Goal: Task Accomplishment & Management: Manage account settings

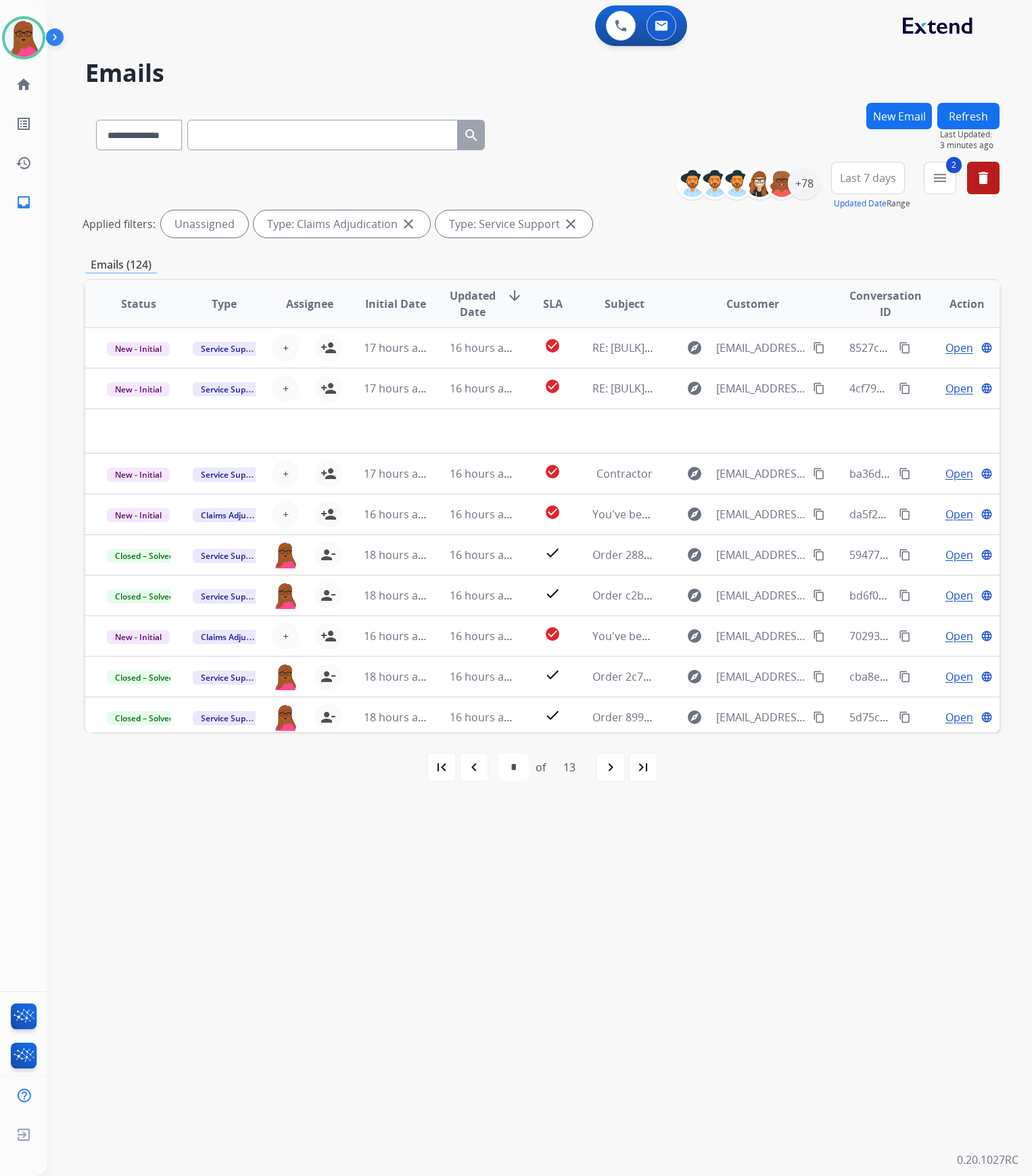
select select "**********"
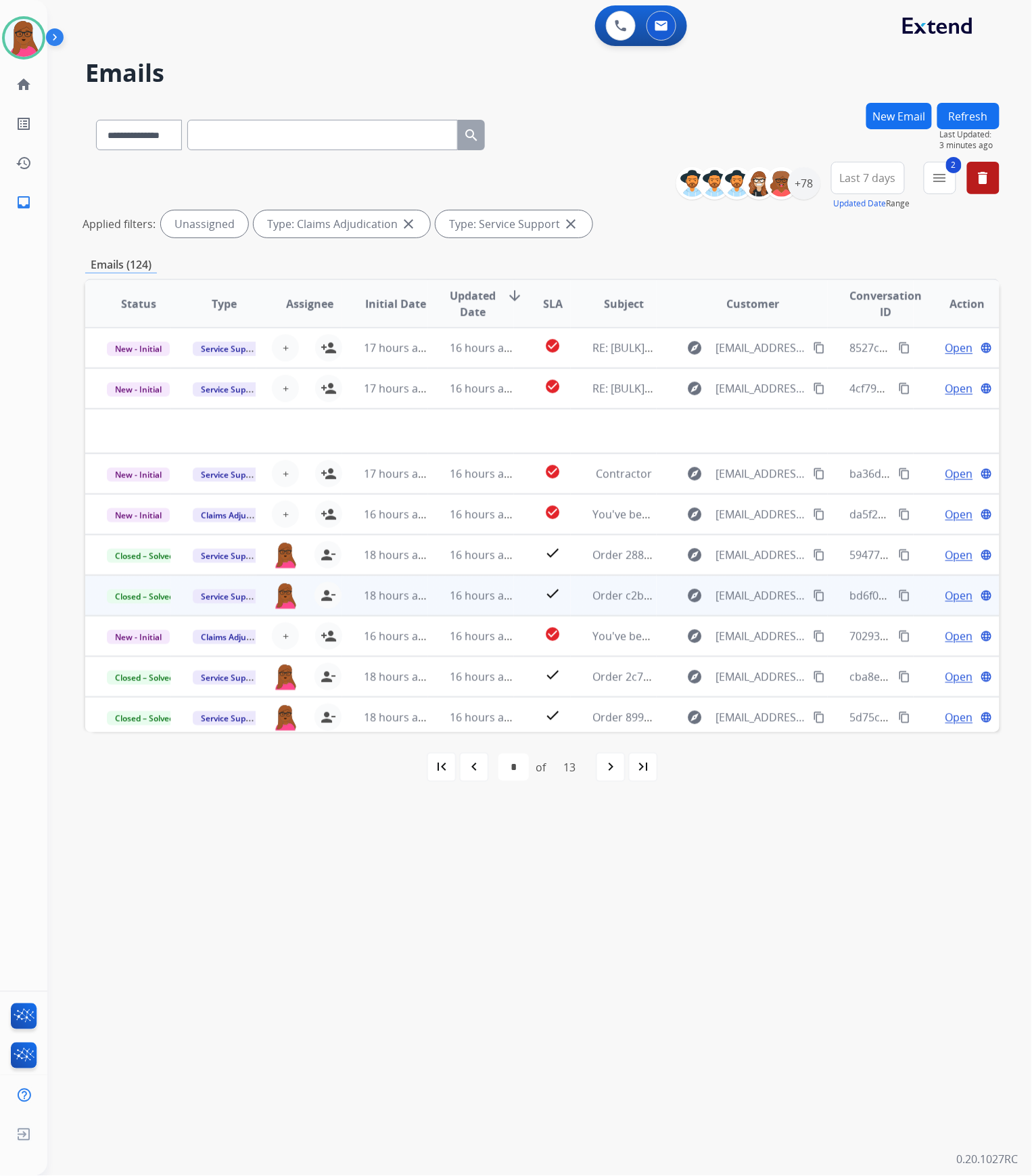
scroll to position [45, 0]
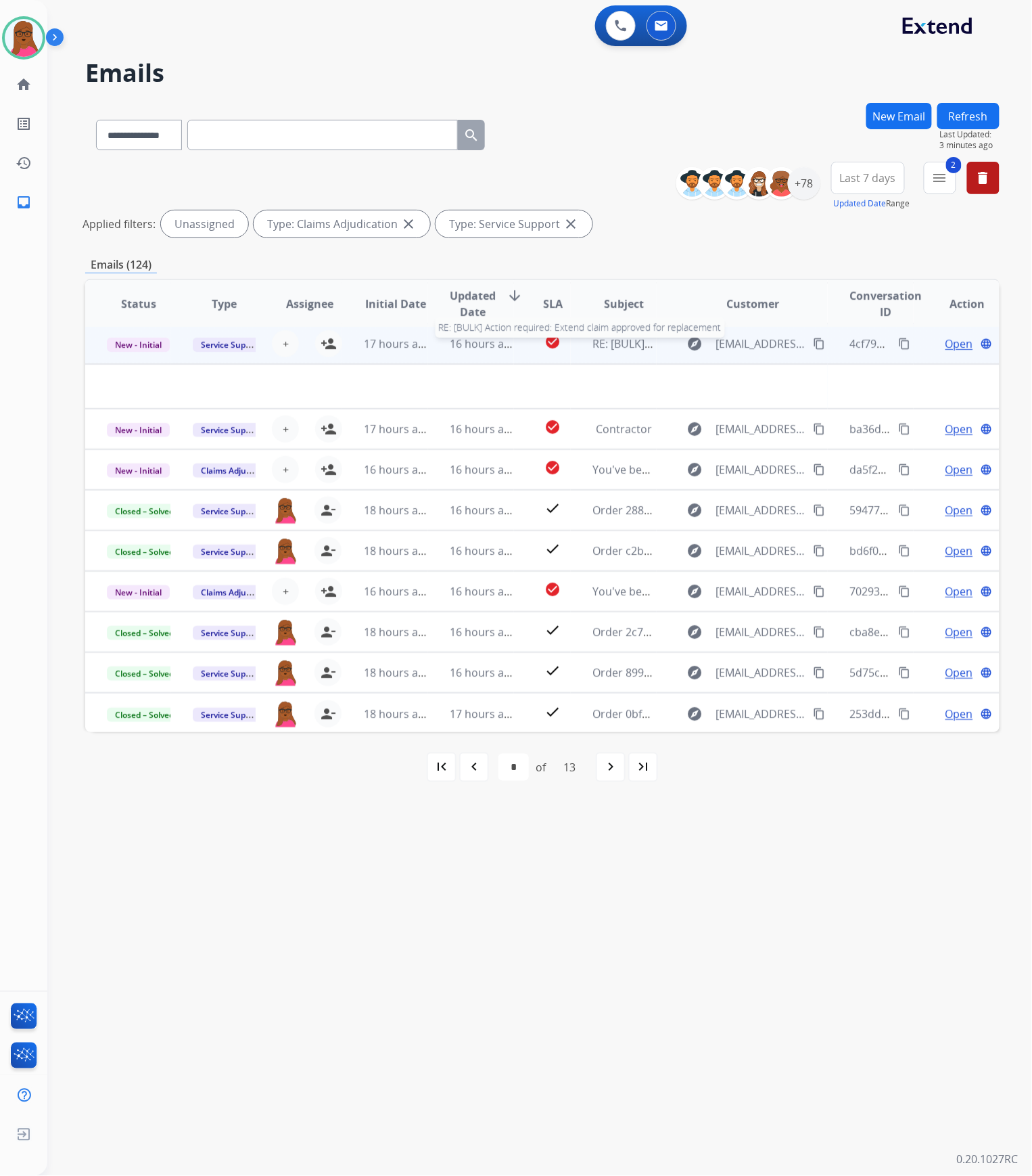
click at [593, 343] on span "RE: [BULK] Action required: Extend claim approved for replacement" at bounding box center [763, 343] width 343 height 15
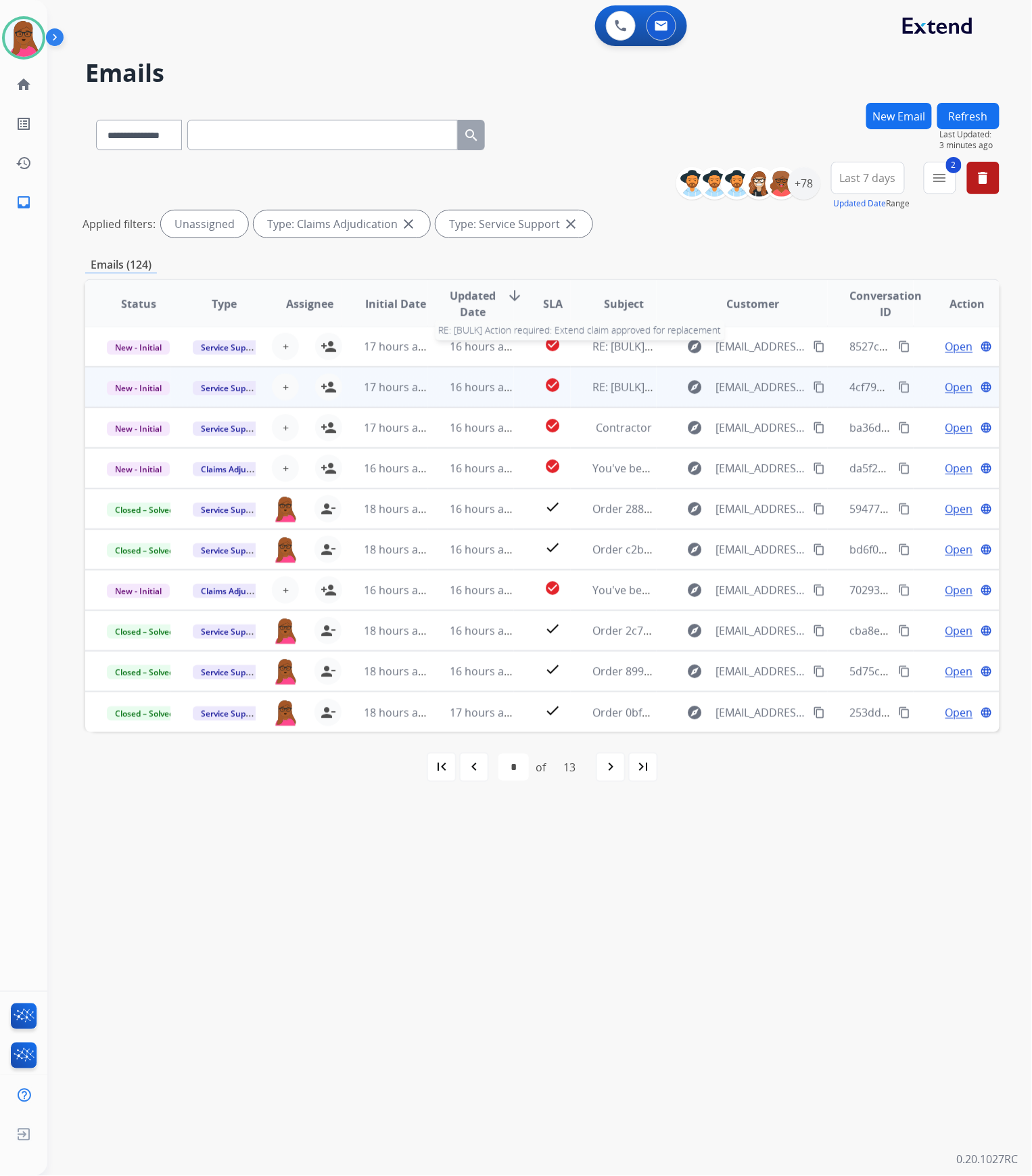
scroll to position [1, 0]
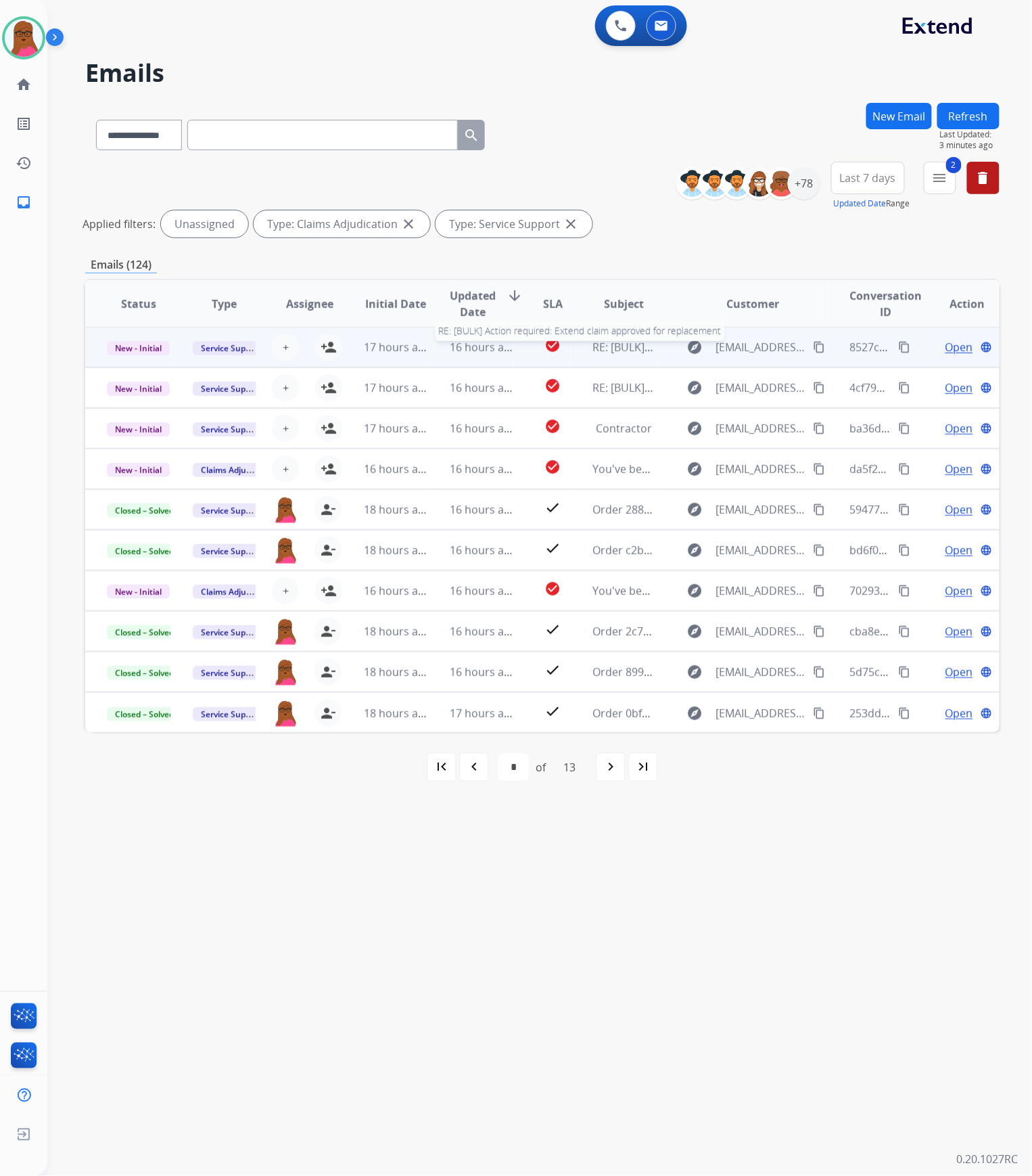
click at [625, 343] on span "RE: [BULK] Action required: Extend claim approved for replacement" at bounding box center [763, 347] width 343 height 15
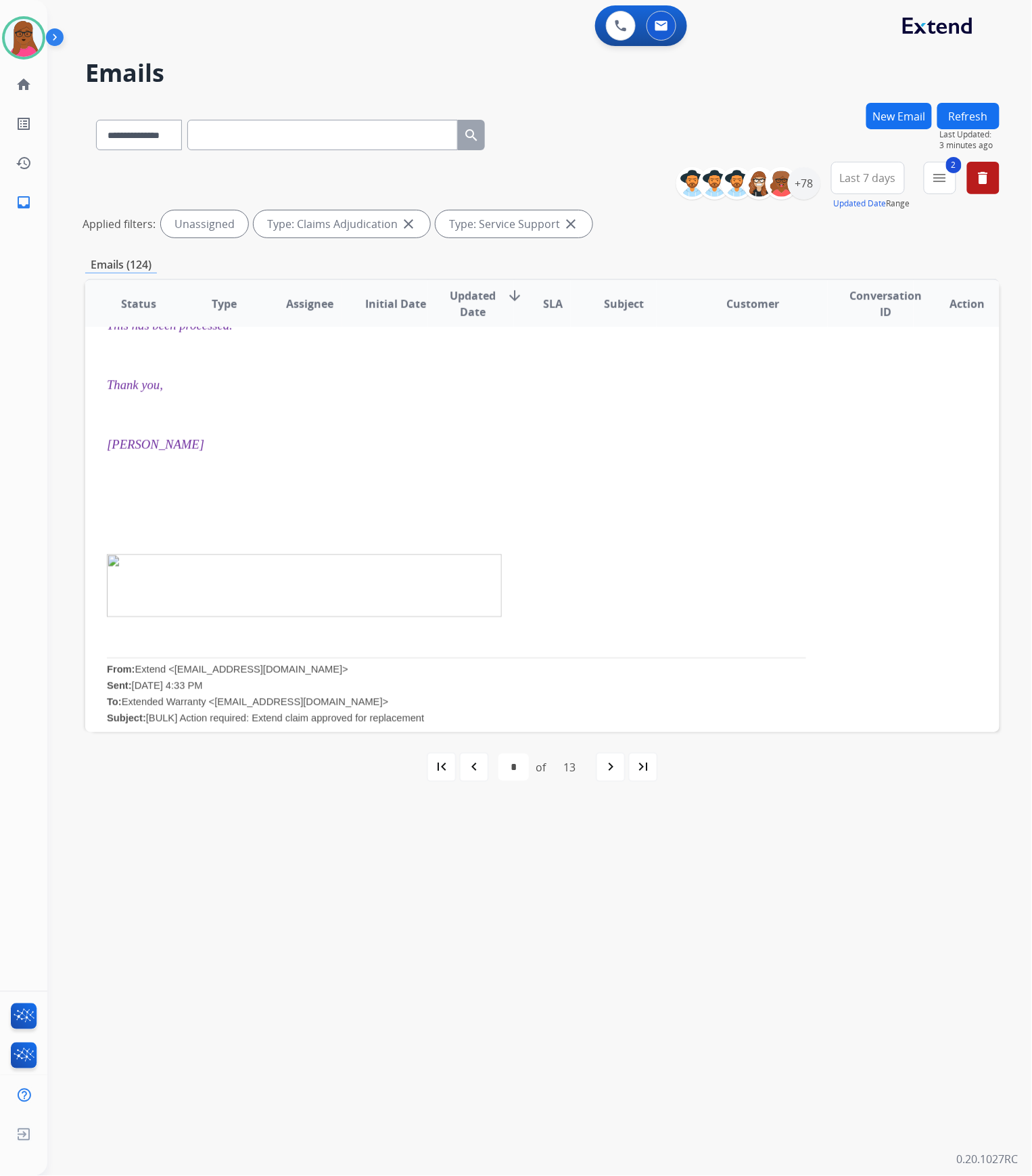
scroll to position [0, 0]
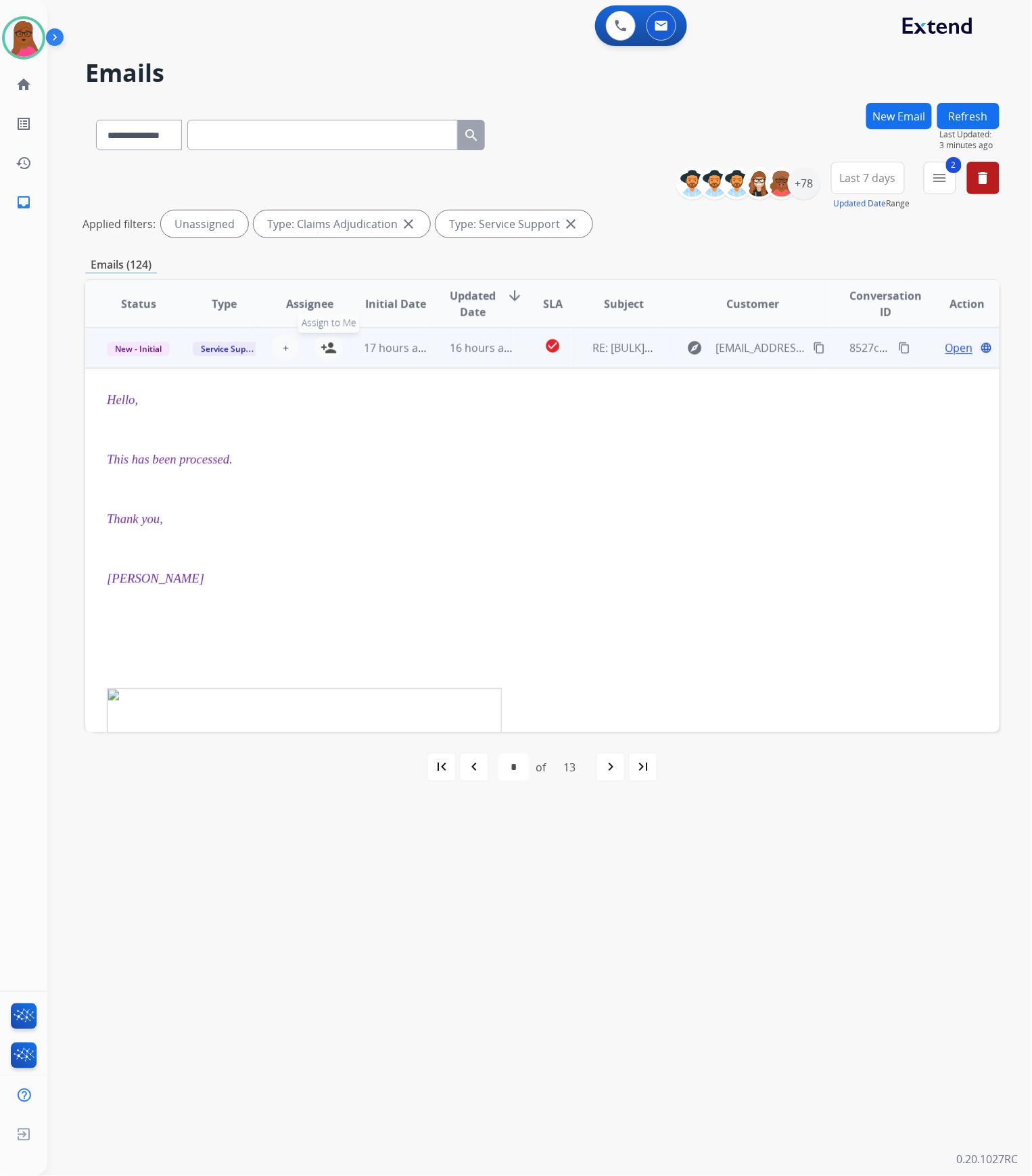
click at [323, 349] on mat-icon "person_add" at bounding box center [328, 347] width 16 height 16
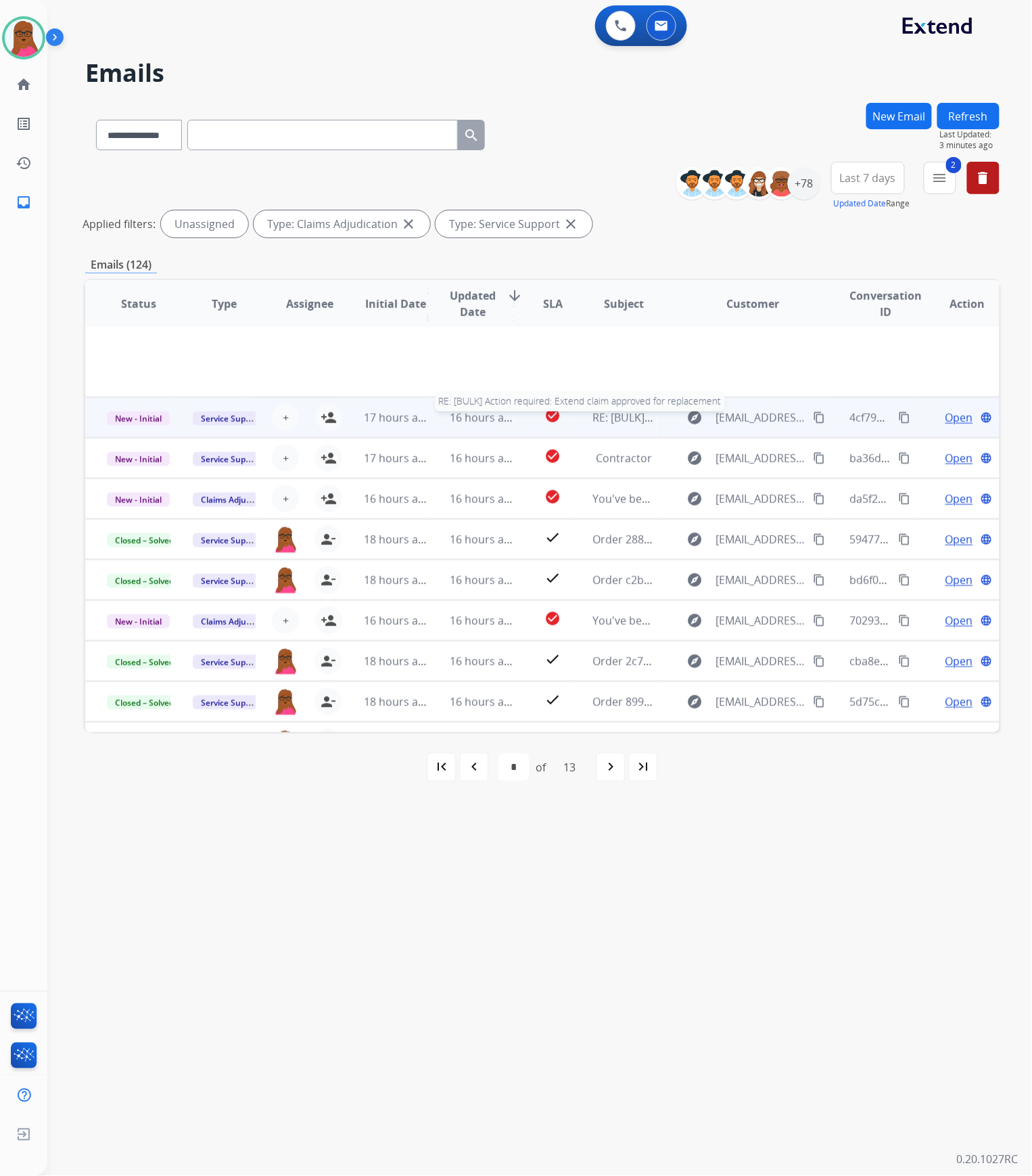
click at [615, 410] on span "RE: [BULK] Action required: Extend claim approved for replacement" at bounding box center [763, 418] width 343 height 15
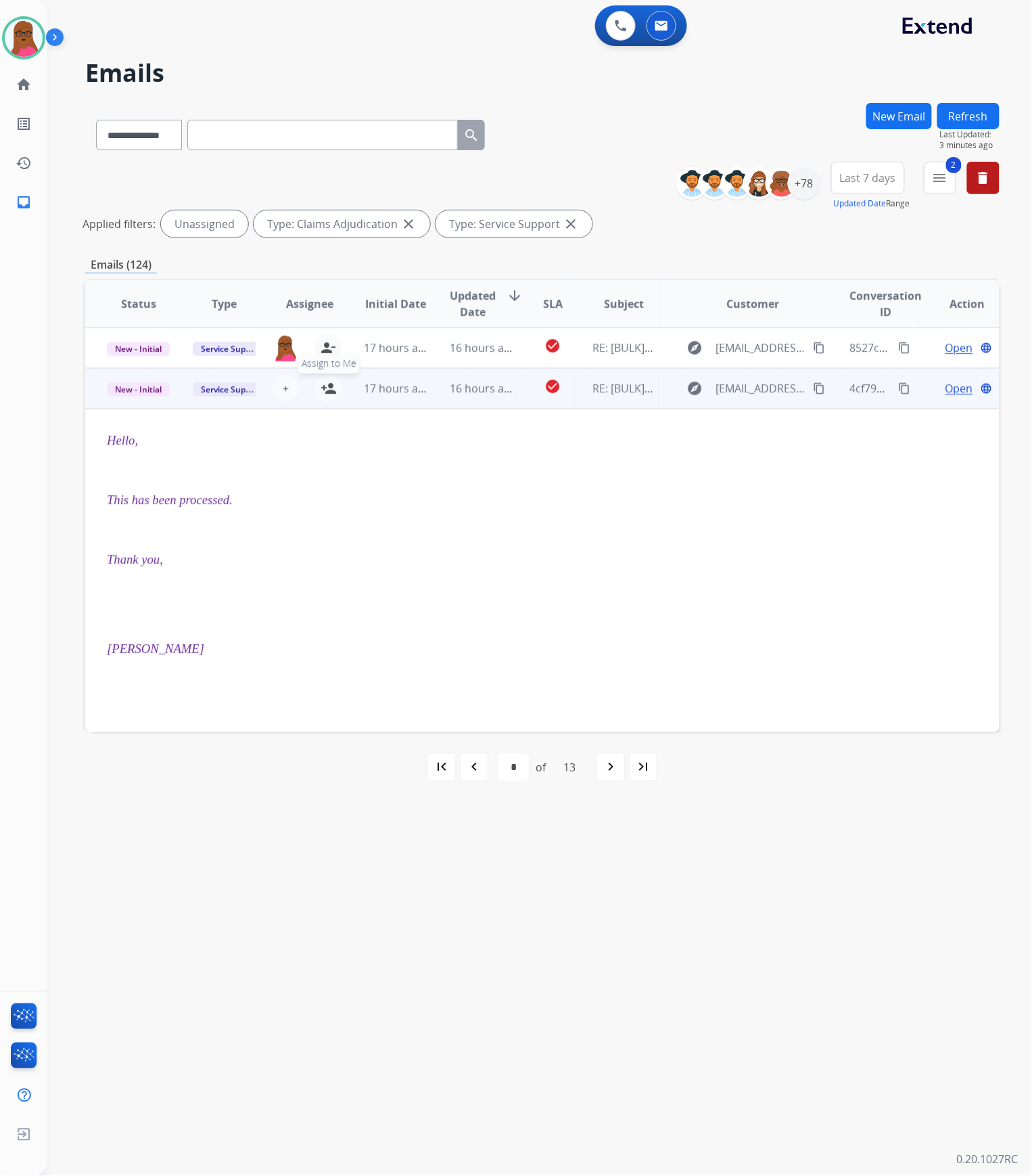
click at [321, 388] on mat-icon "person_add" at bounding box center [328, 388] width 16 height 16
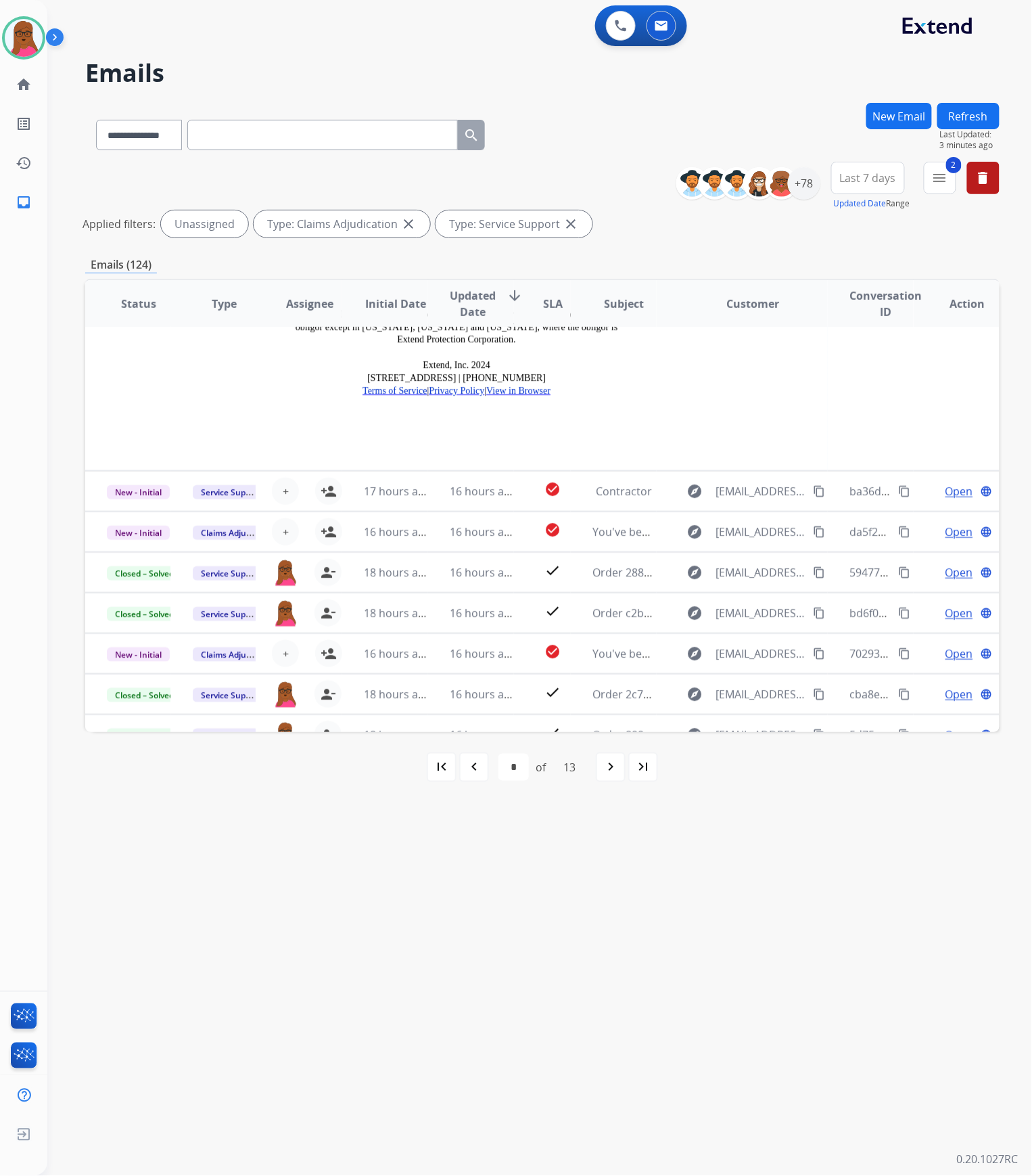
scroll to position [1806, 0]
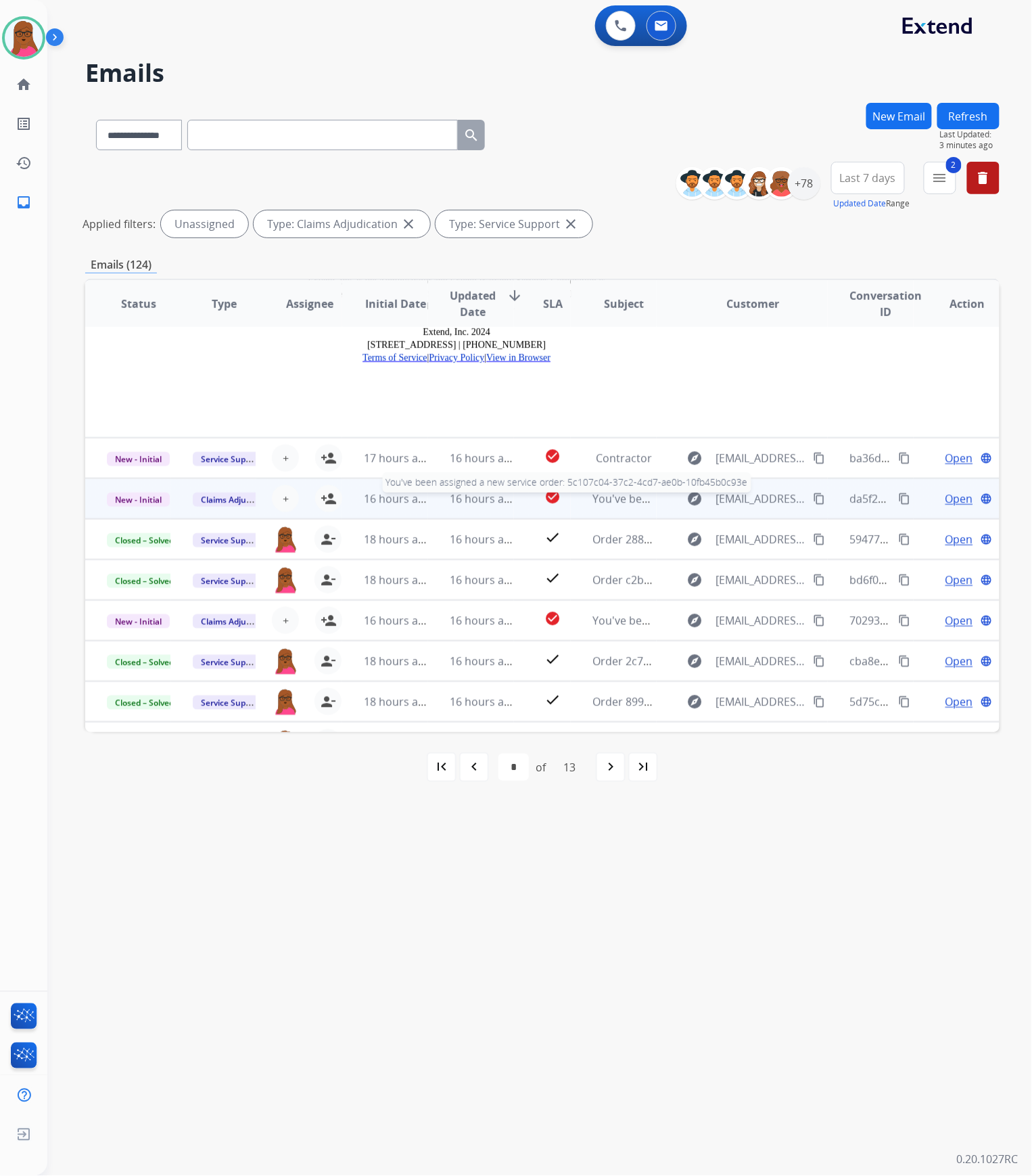
click at [599, 491] on span "You've been assigned a new service order: 5c107c04-37c2-4cd7-ae0b-10fb45b0c93e" at bounding box center [804, 498] width 423 height 15
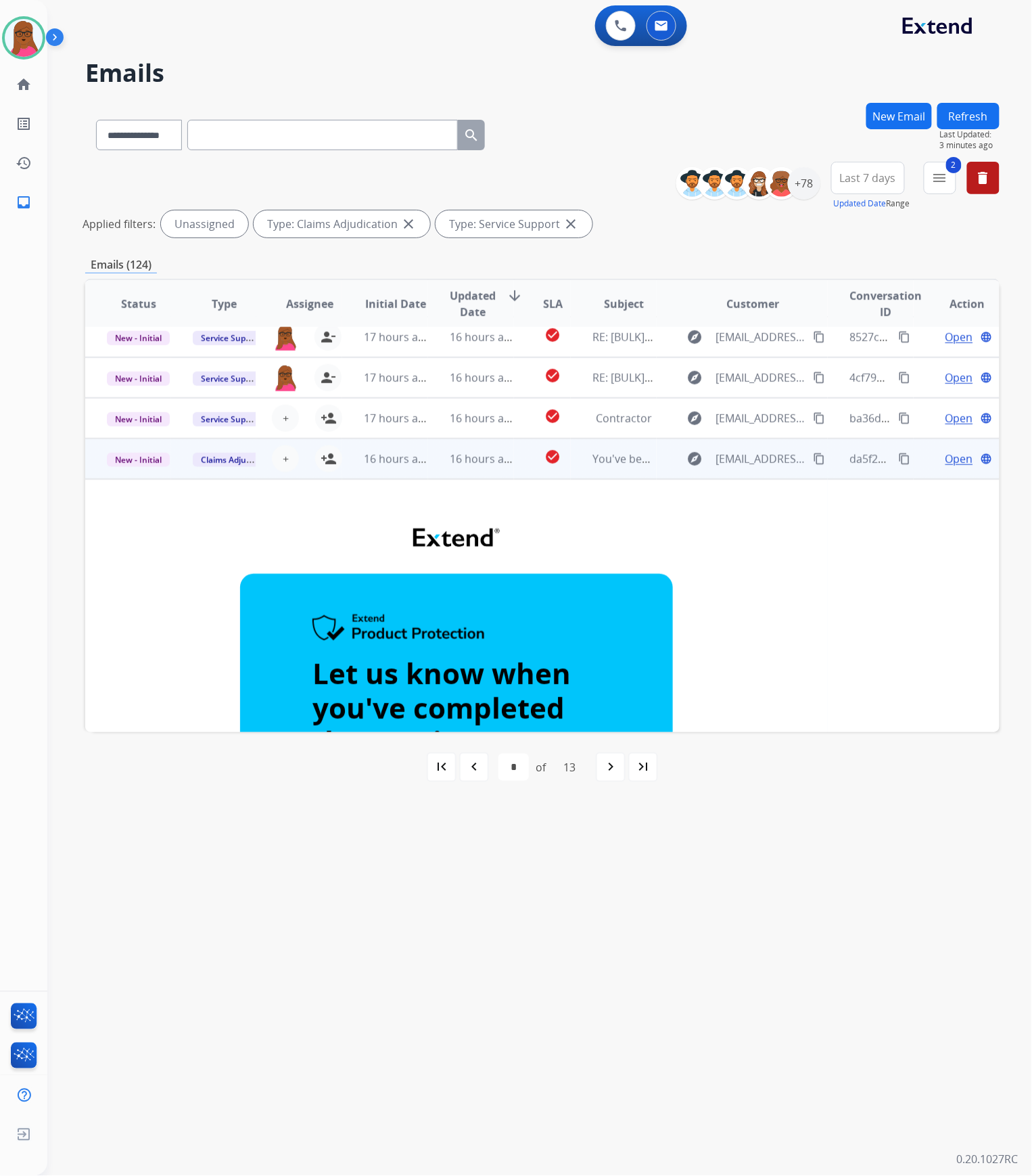
scroll to position [0, 0]
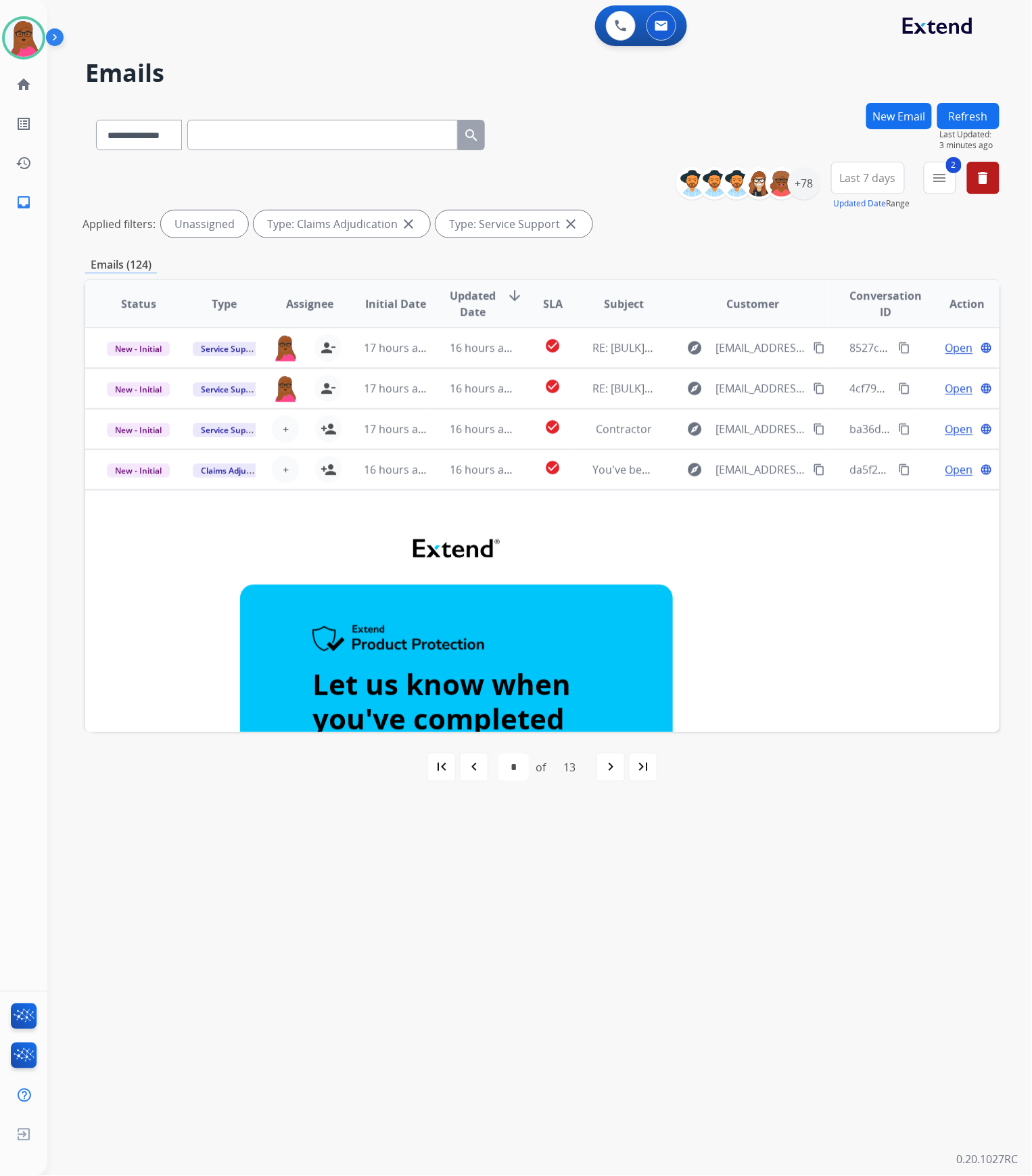
click at [479, 772] on mat-icon "navigate_before" at bounding box center [474, 767] width 16 height 16
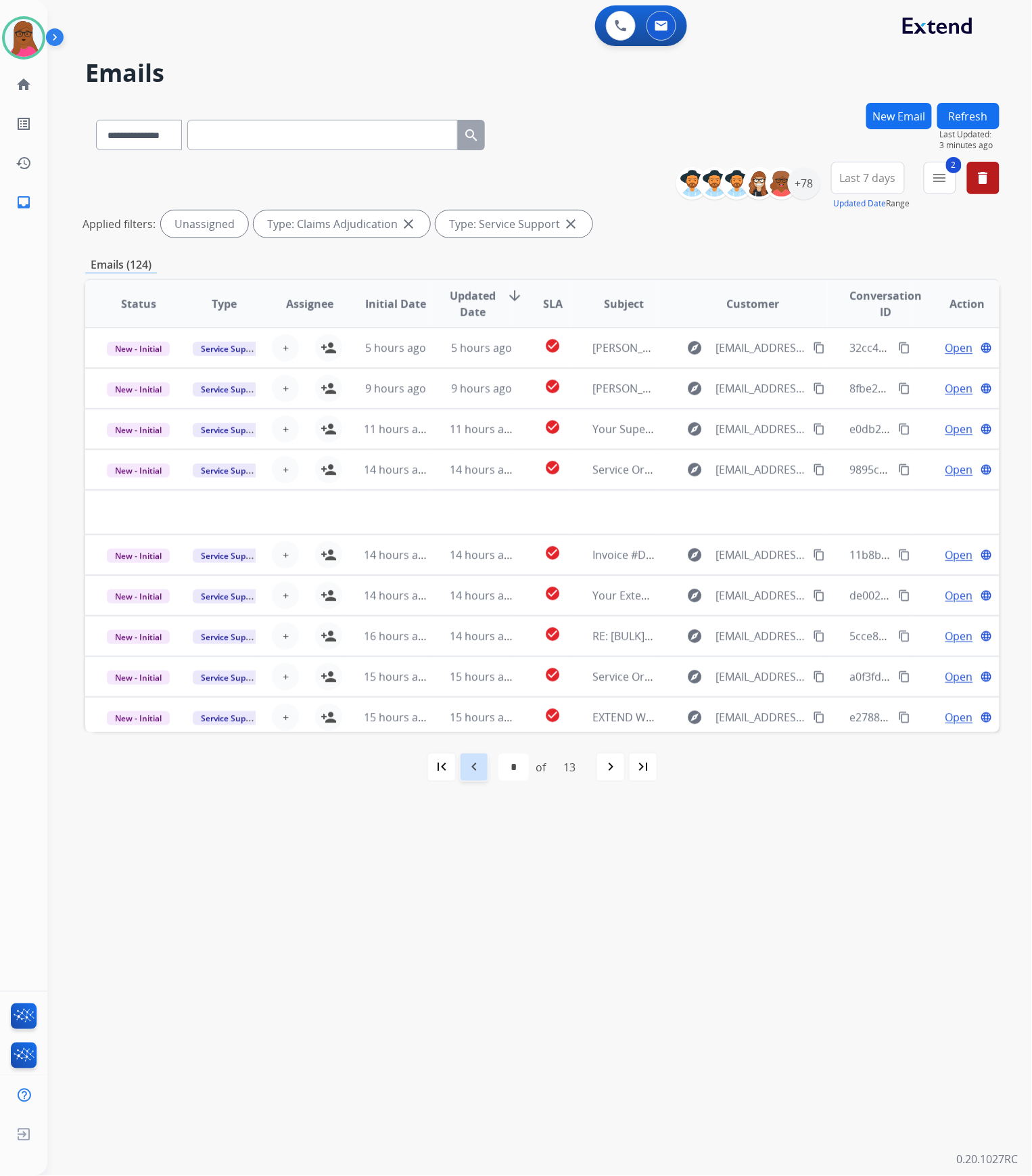
click at [476, 772] on mat-icon "navigate_before" at bounding box center [474, 767] width 16 height 16
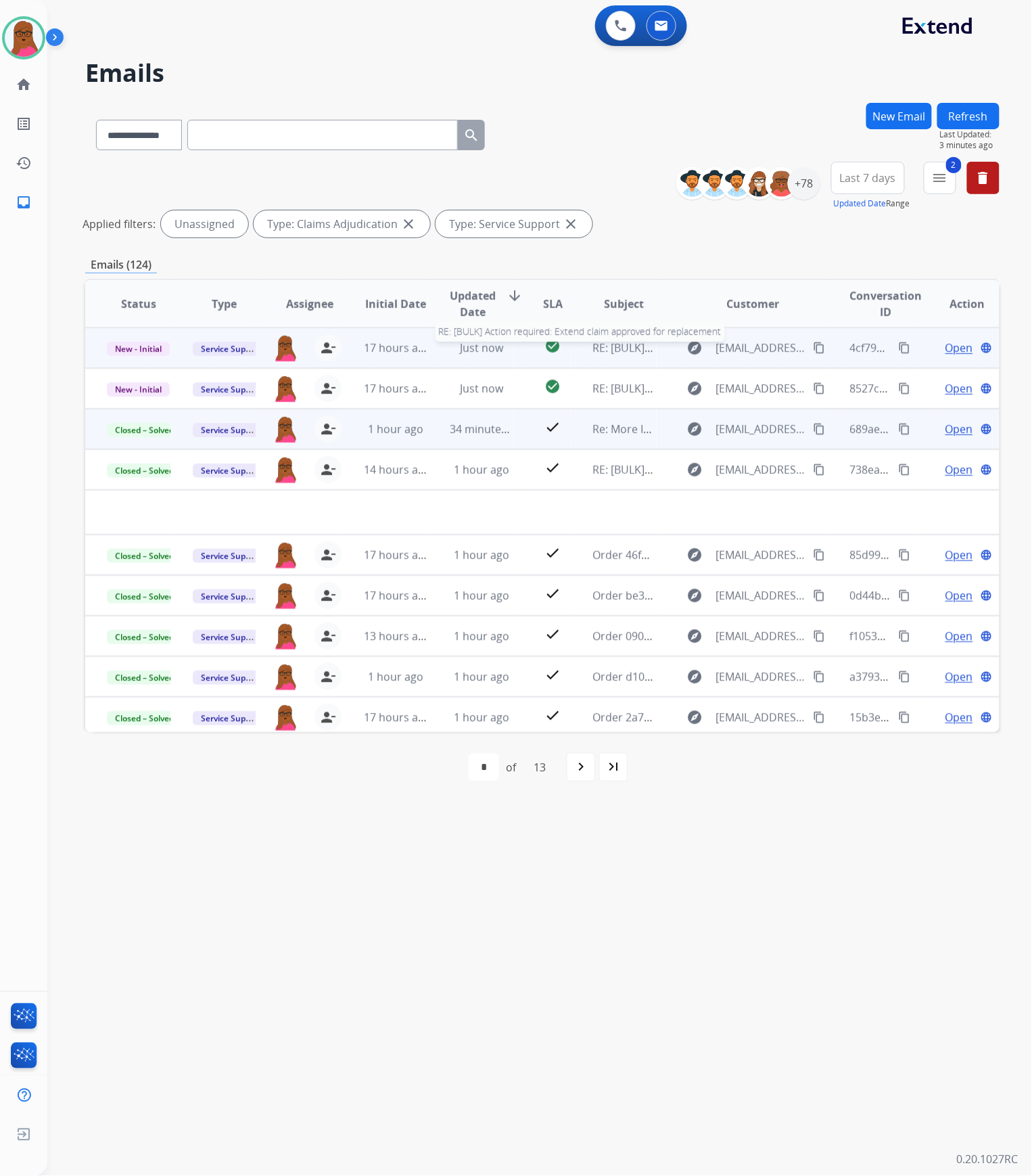
click at [601, 352] on span "RE: [BULK] Action required: Extend claim approved for replacement" at bounding box center [763, 348] width 343 height 15
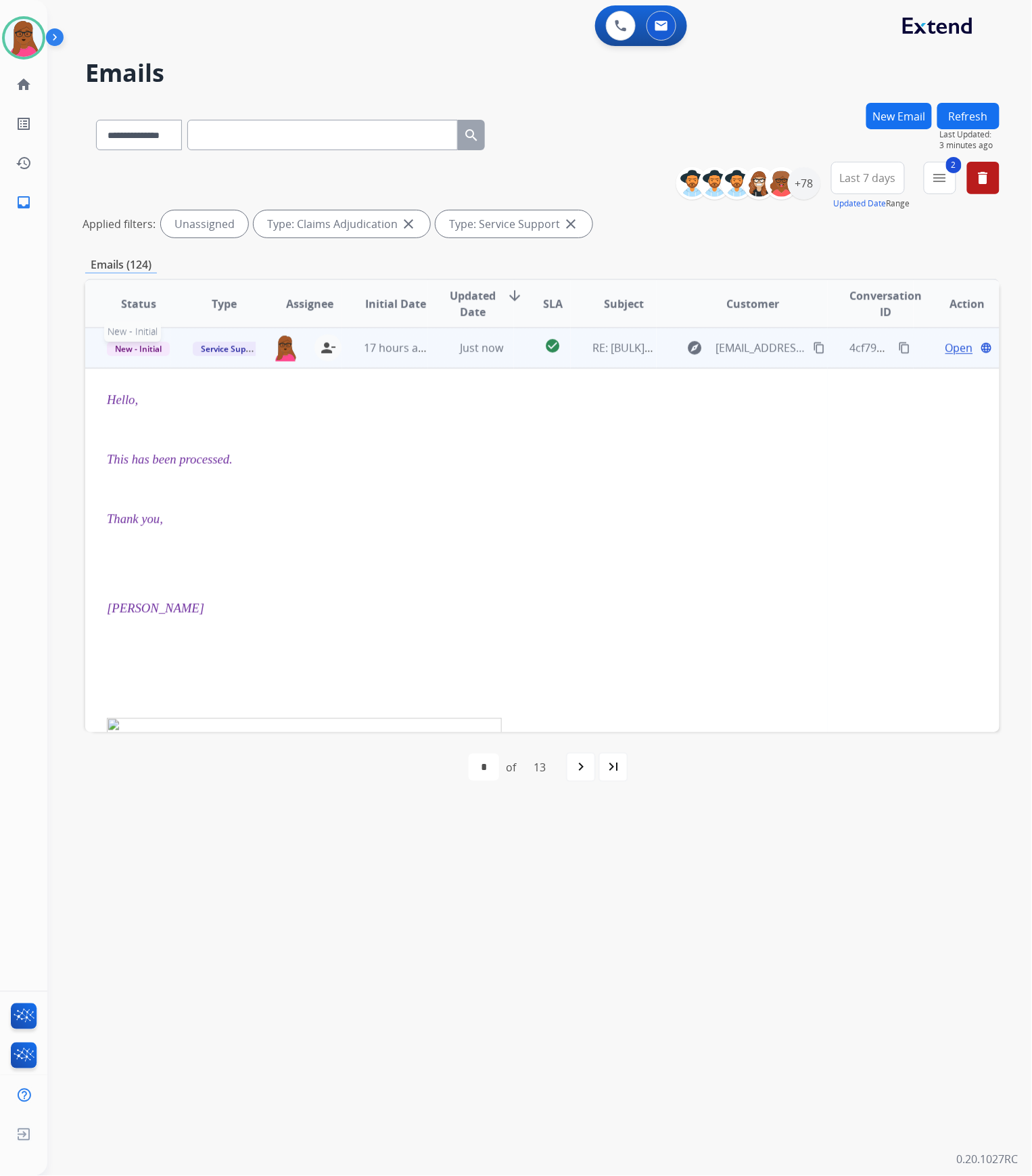
click at [141, 350] on span "New - Initial" at bounding box center [138, 349] width 63 height 14
click at [198, 471] on p "Closed – Solved" at bounding box center [203, 475] width 77 height 19
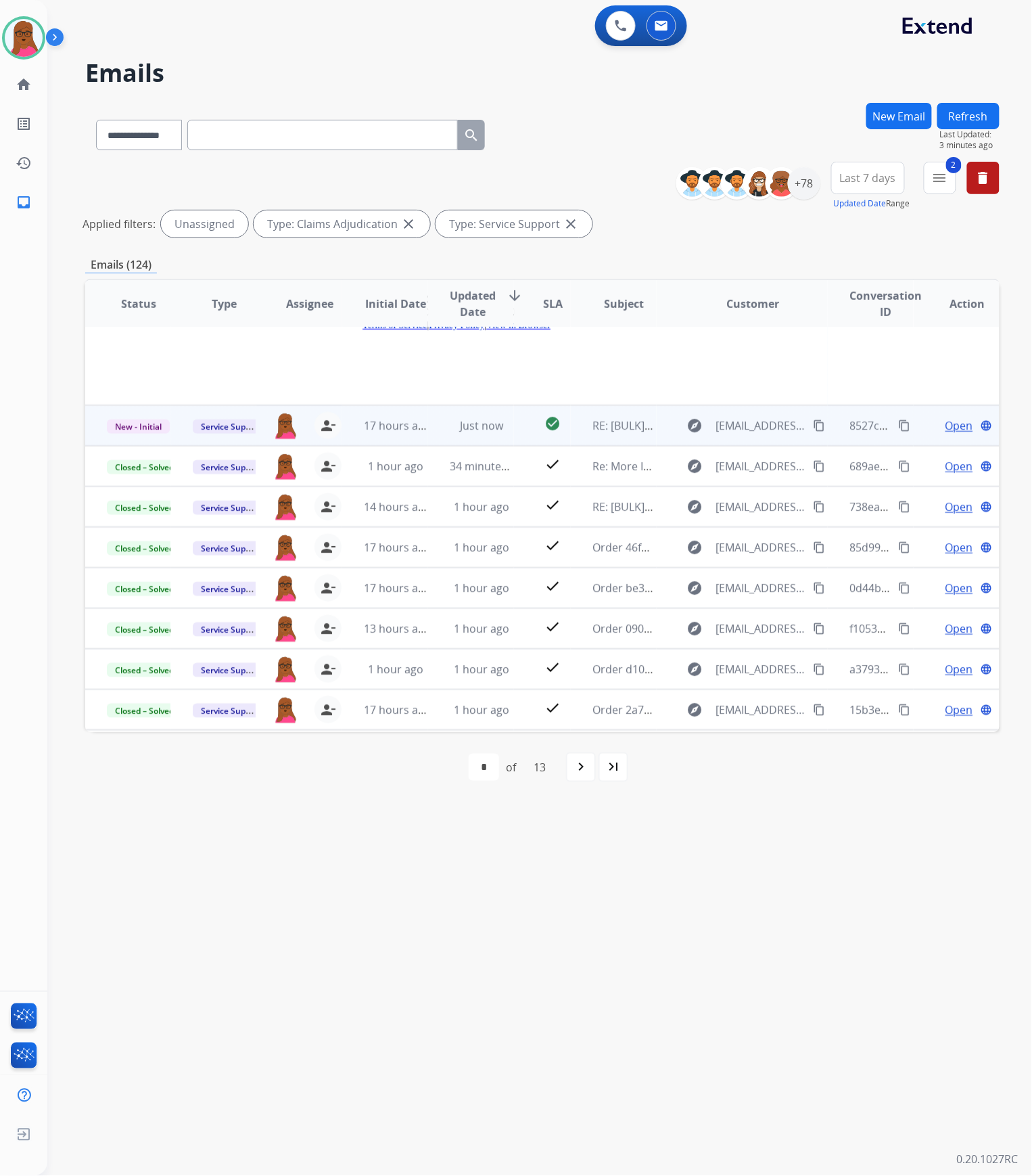
scroll to position [1806, 0]
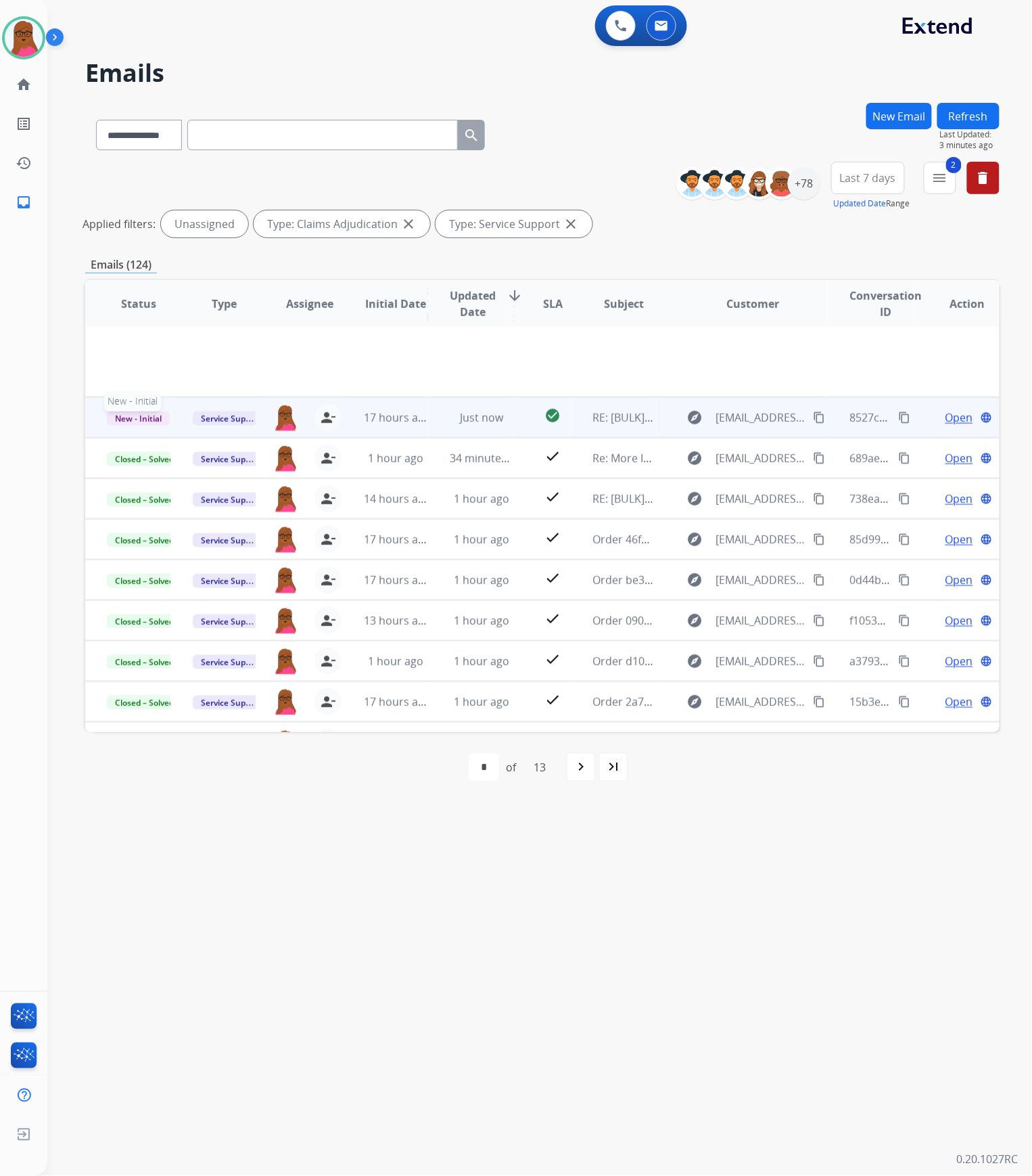
click at [152, 412] on span "New - Initial" at bounding box center [138, 418] width 63 height 14
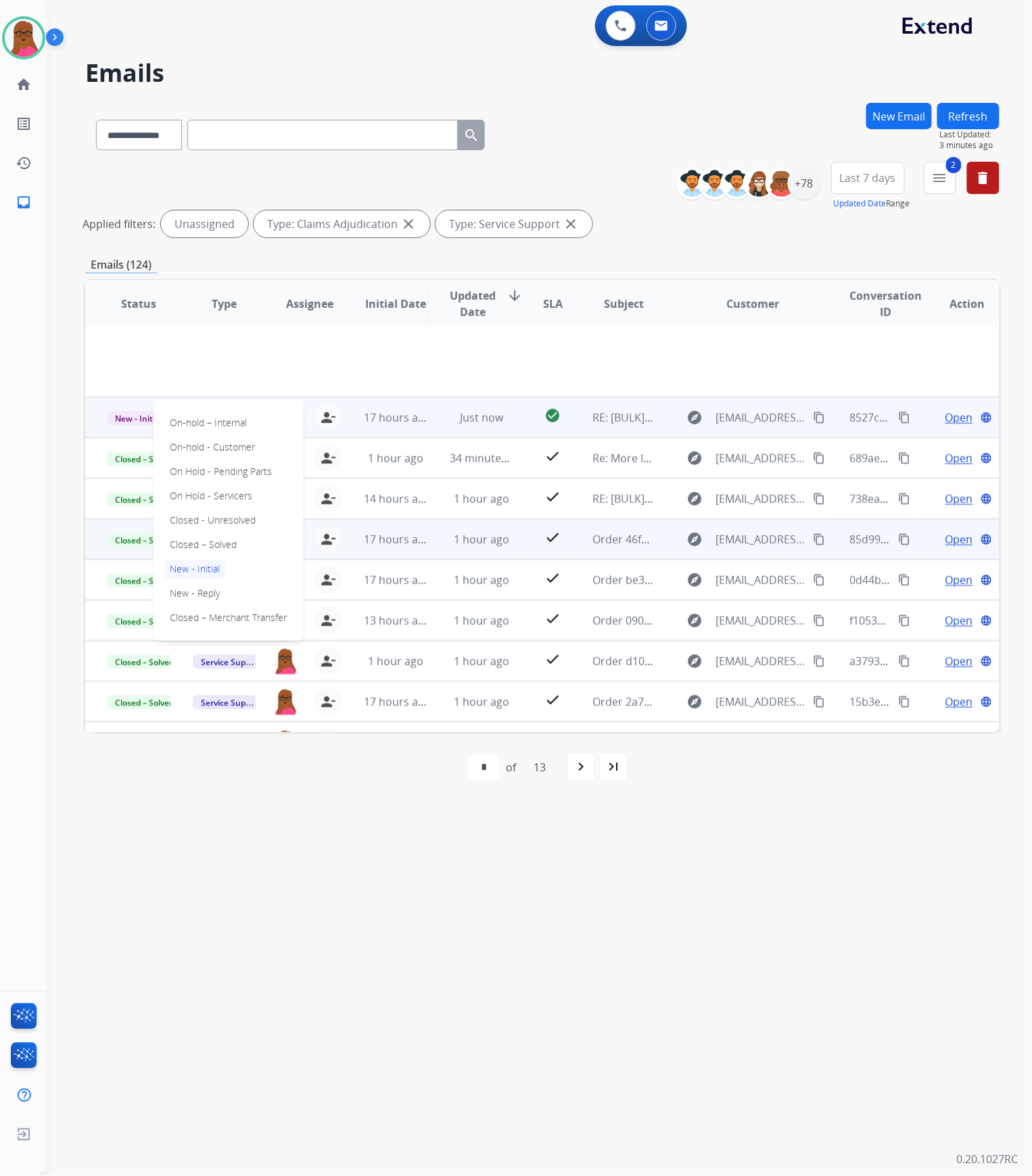
click at [207, 535] on p "Closed – Solved" at bounding box center [203, 545] width 77 height 19
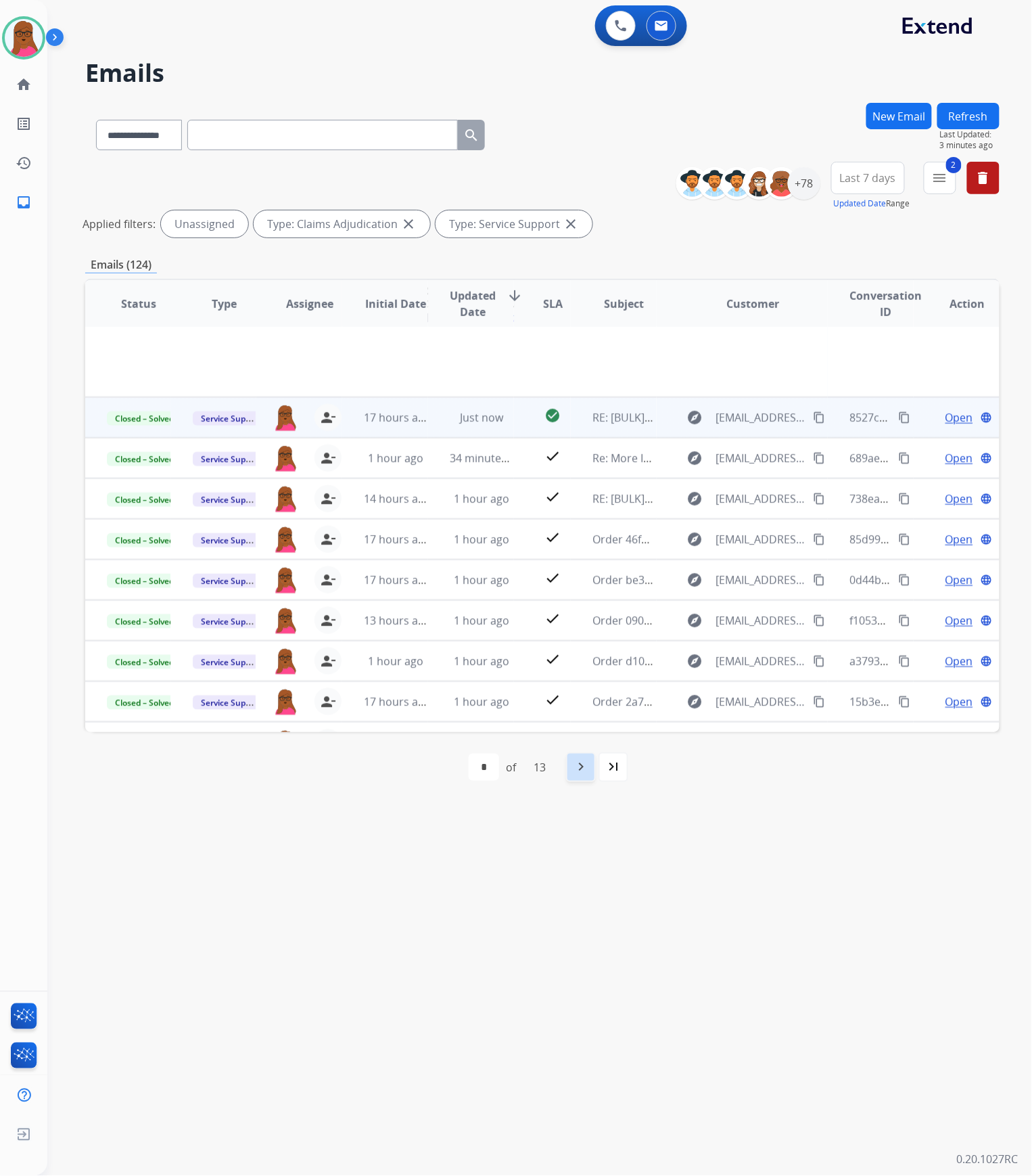
click at [579, 766] on mat-icon "navigate_next" at bounding box center [581, 767] width 16 height 16
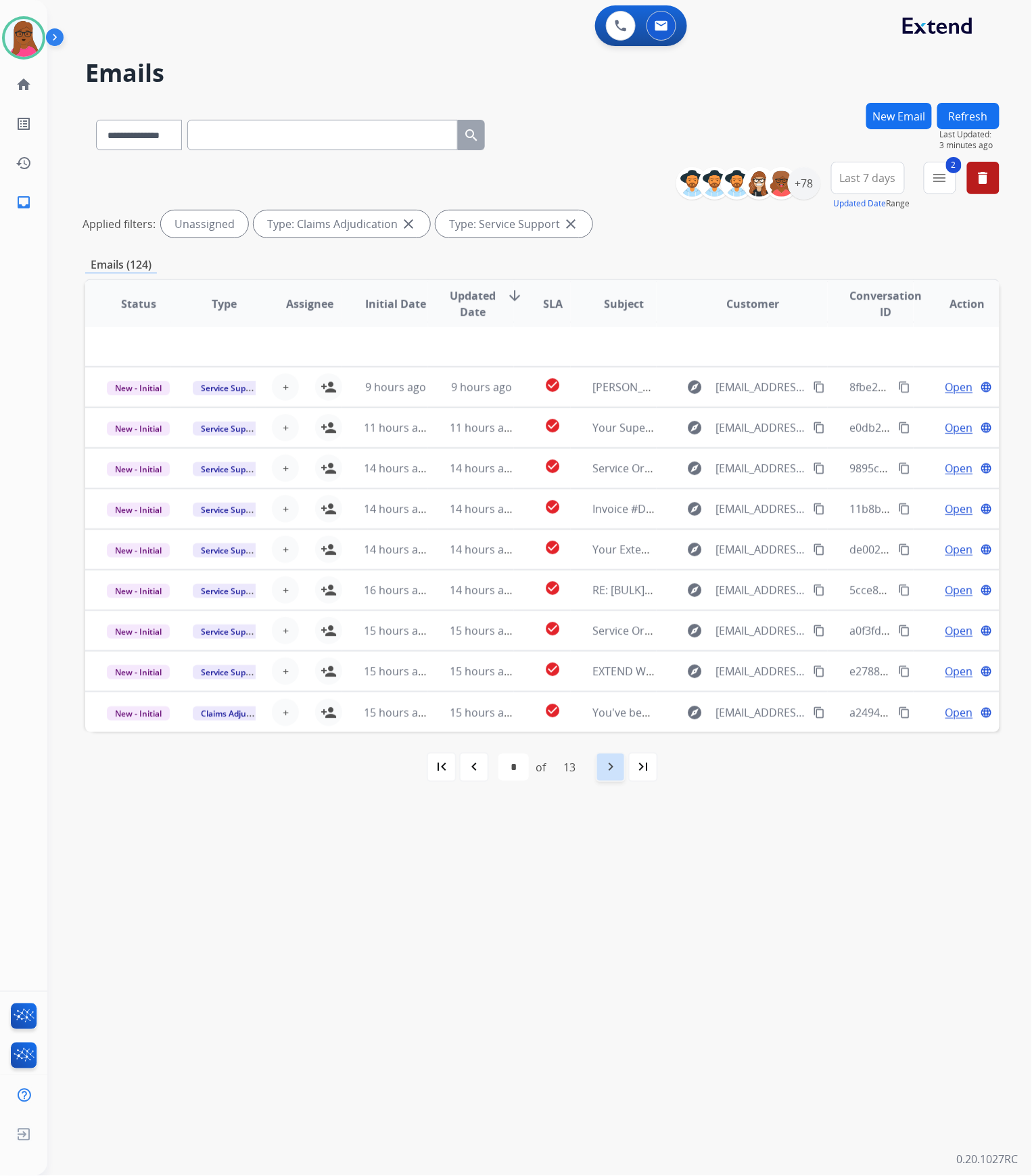
scroll to position [45, 0]
click at [946, 184] on mat-icon "menu" at bounding box center [939, 178] width 16 height 16
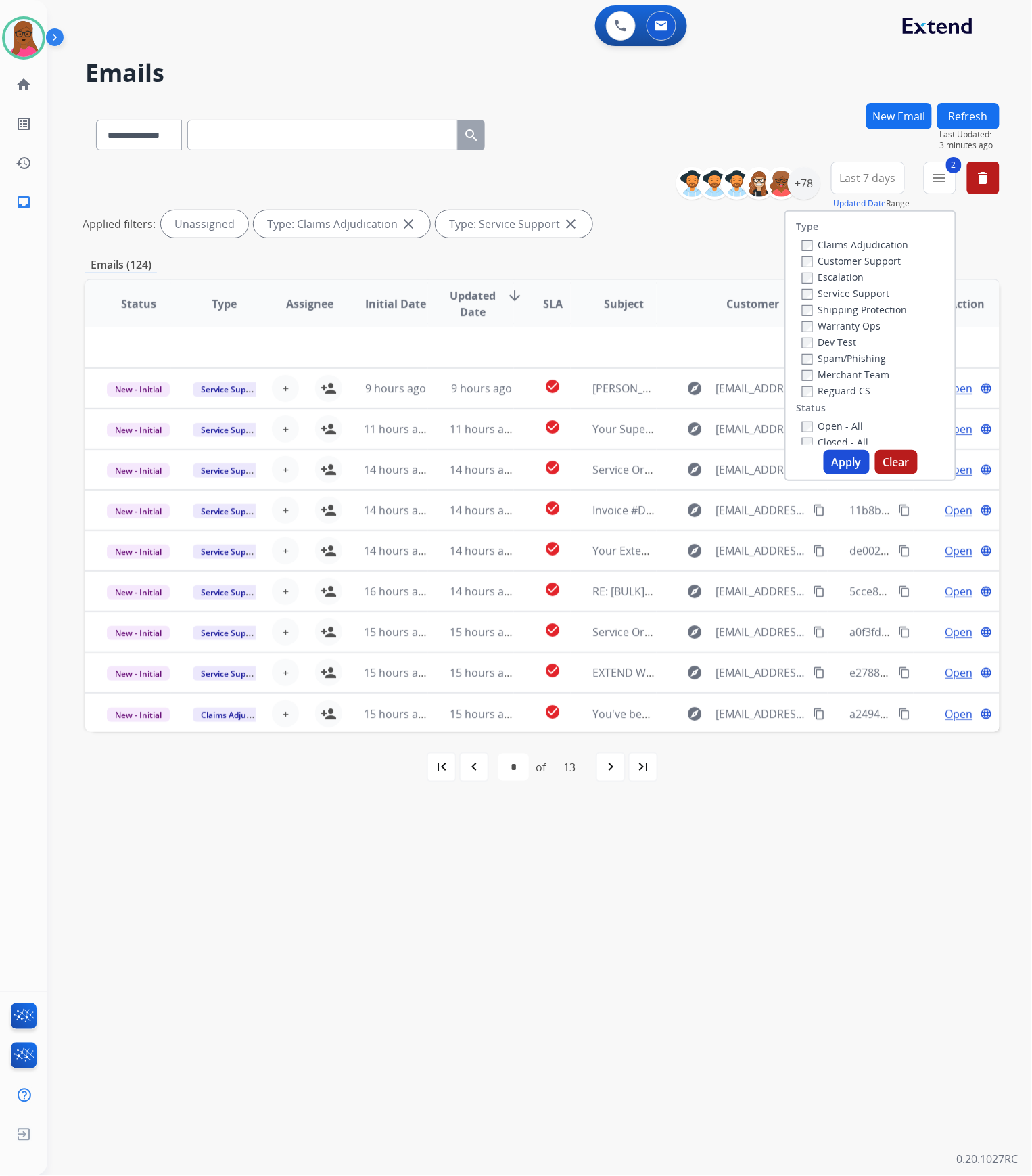
click at [905, 460] on button "Clear" at bounding box center [896, 461] width 43 height 24
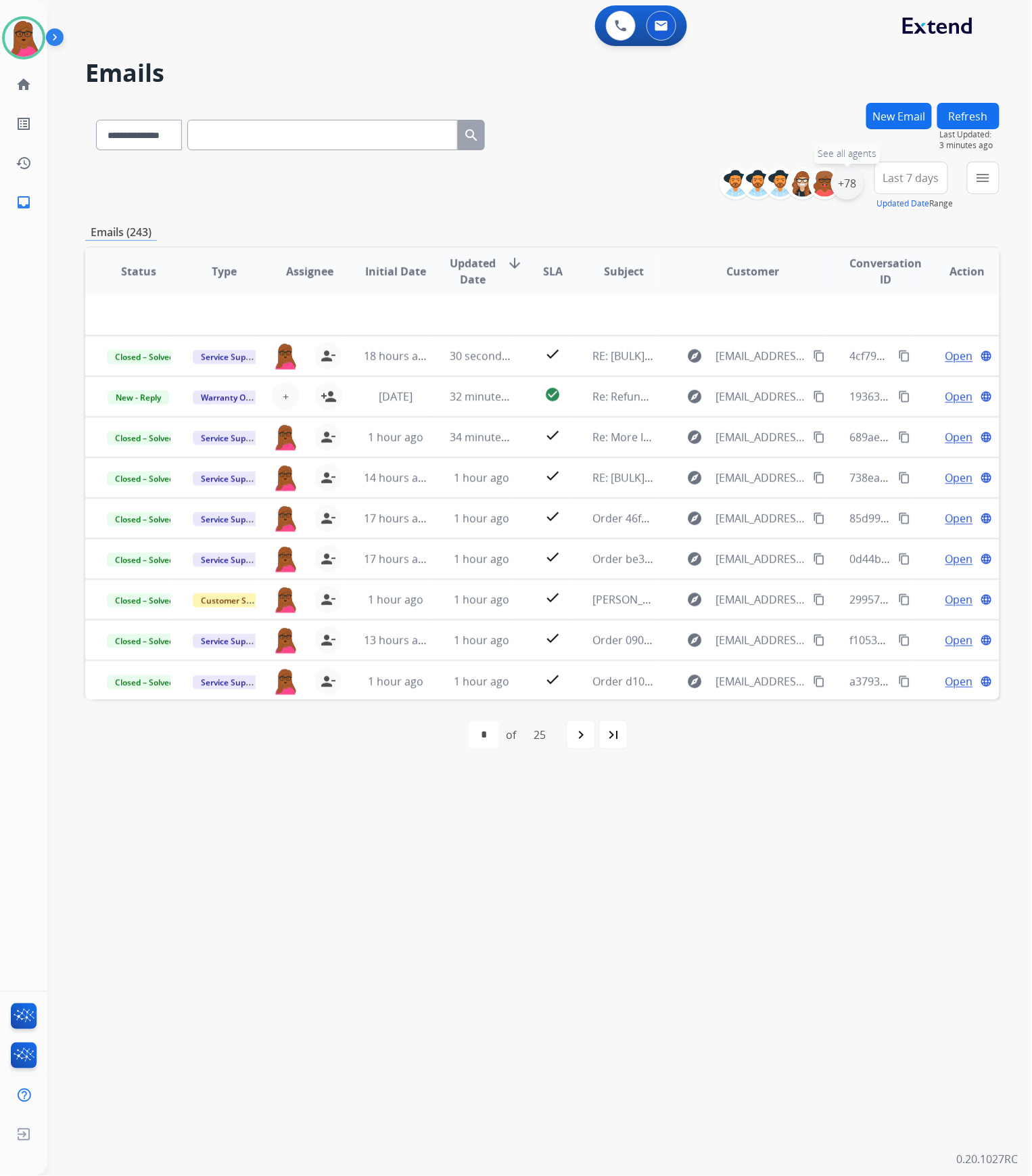
click at [853, 192] on div "+78" at bounding box center [848, 184] width 33 height 33
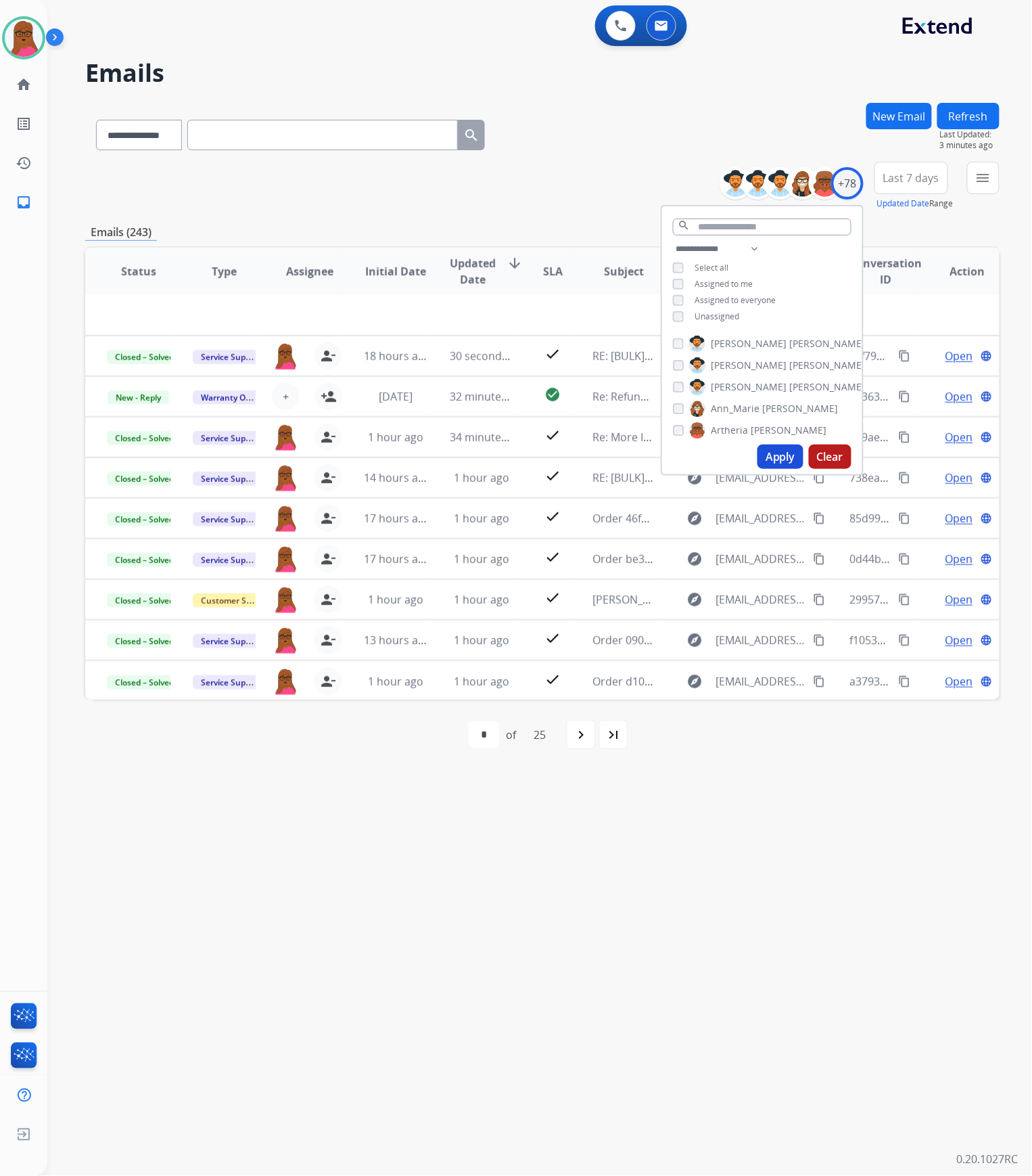
click at [767, 450] on button "Apply" at bounding box center [780, 456] width 46 height 24
click at [673, 888] on div "**********" at bounding box center [524, 612] width 953 height 1127
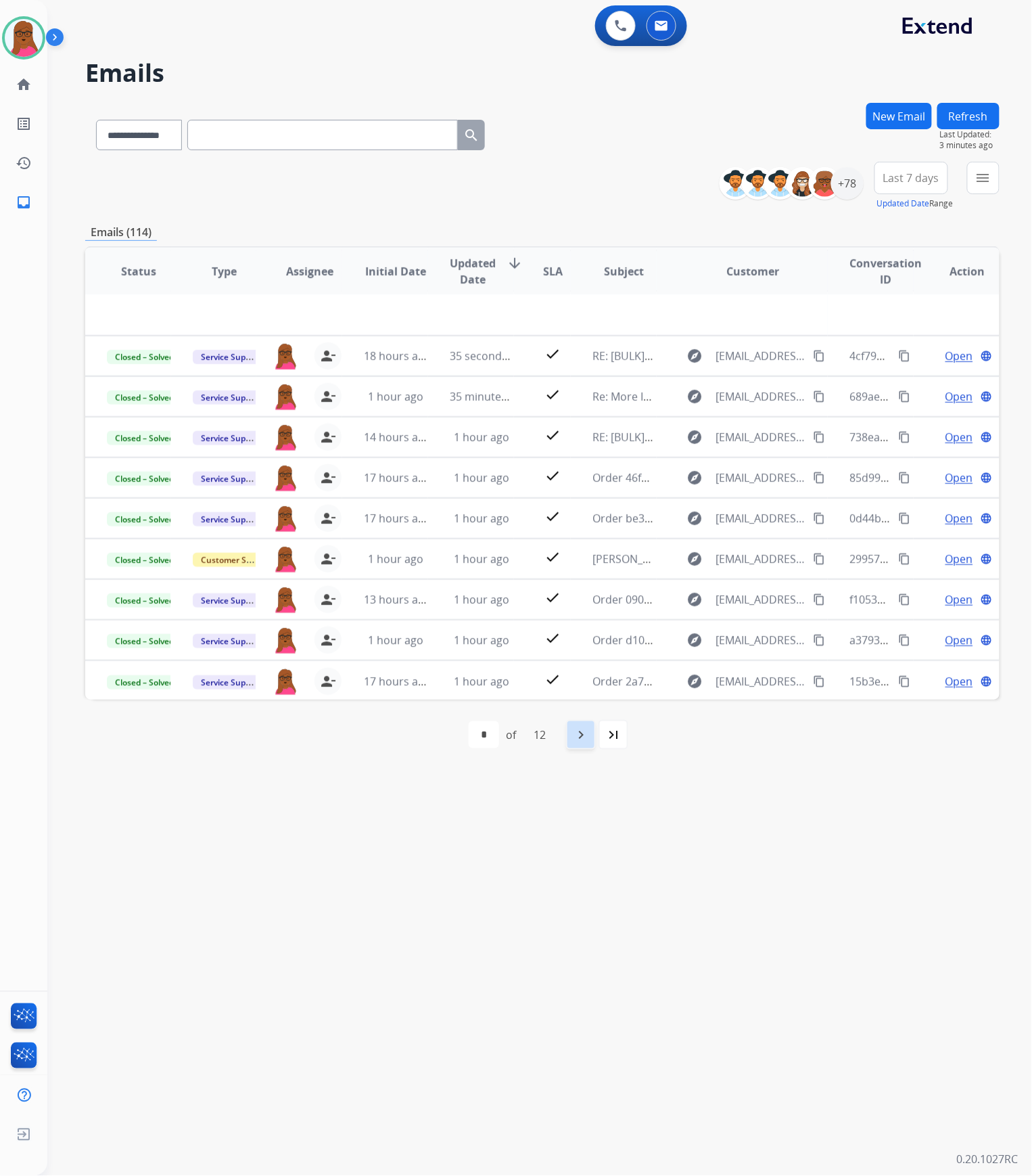
click at [569, 745] on div "navigate_next" at bounding box center [581, 734] width 29 height 29
click at [605, 731] on mat-icon "navigate_next" at bounding box center [610, 734] width 16 height 16
click at [608, 735] on mat-icon "navigate_next" at bounding box center [610, 734] width 16 height 16
select select "*"
